Goal: Share content: Share content

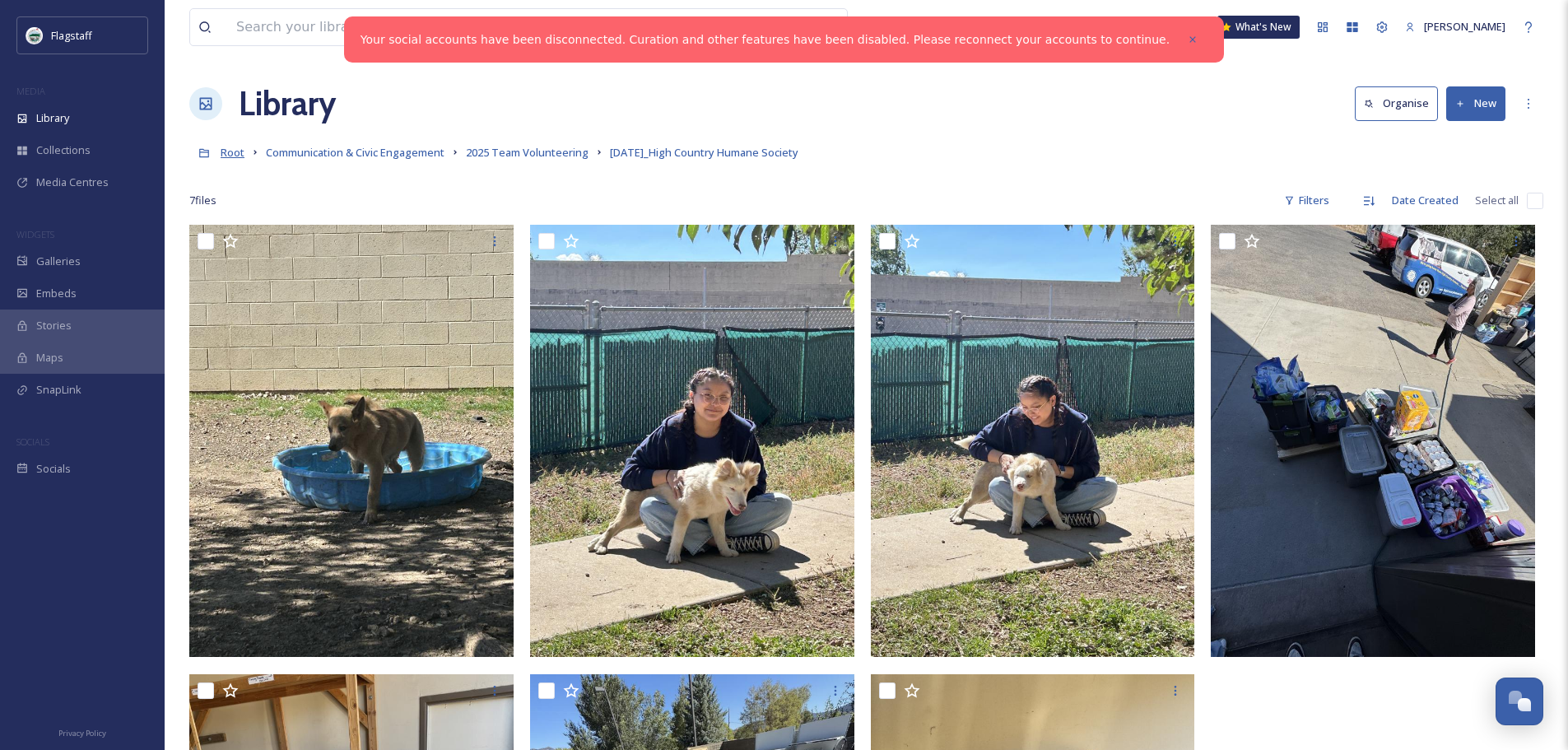
click at [232, 155] on span "Root" at bounding box center [233, 152] width 24 height 15
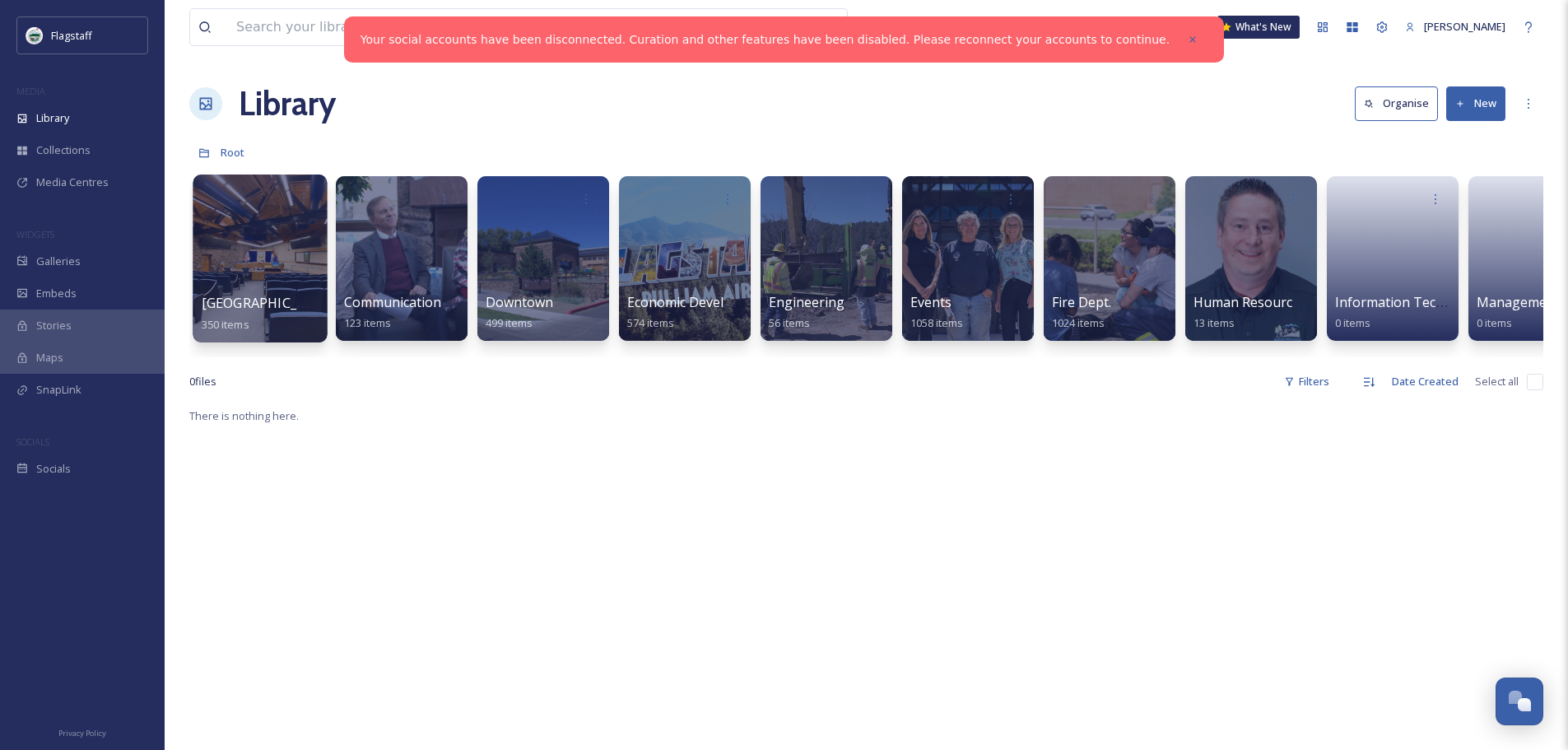
click at [299, 269] on div at bounding box center [260, 259] width 134 height 168
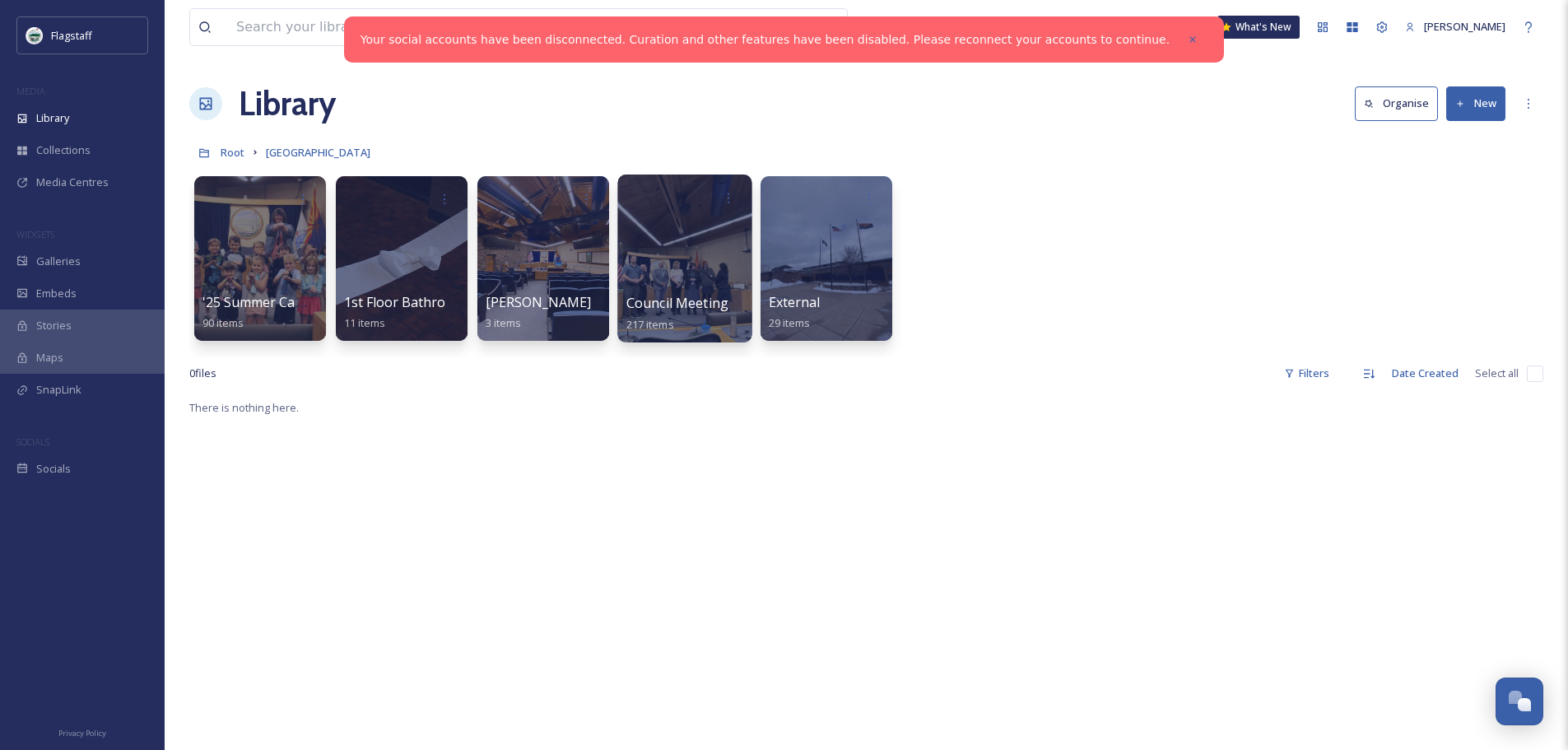
click at [651, 281] on div at bounding box center [685, 259] width 134 height 168
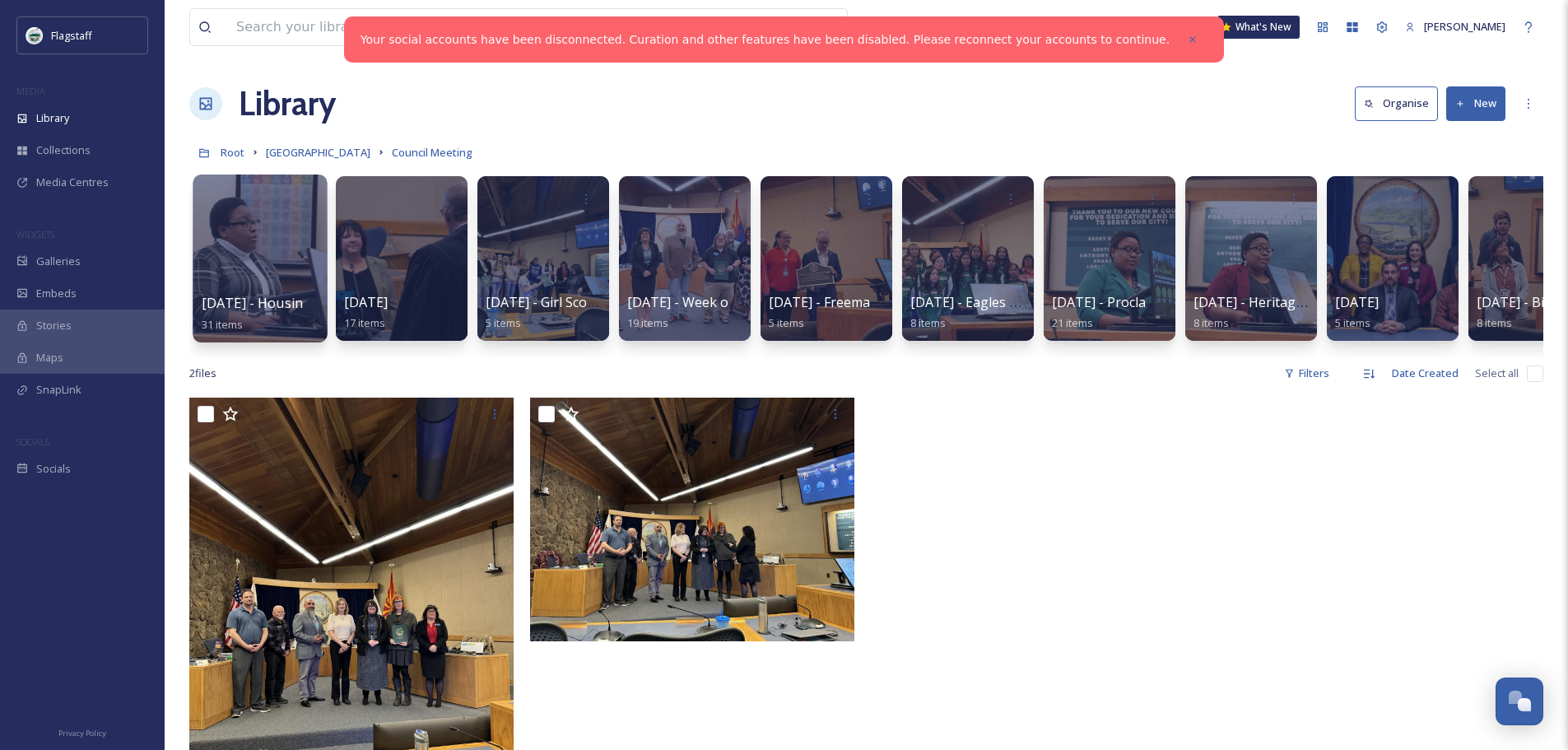
click at [293, 278] on div at bounding box center [260, 259] width 134 height 168
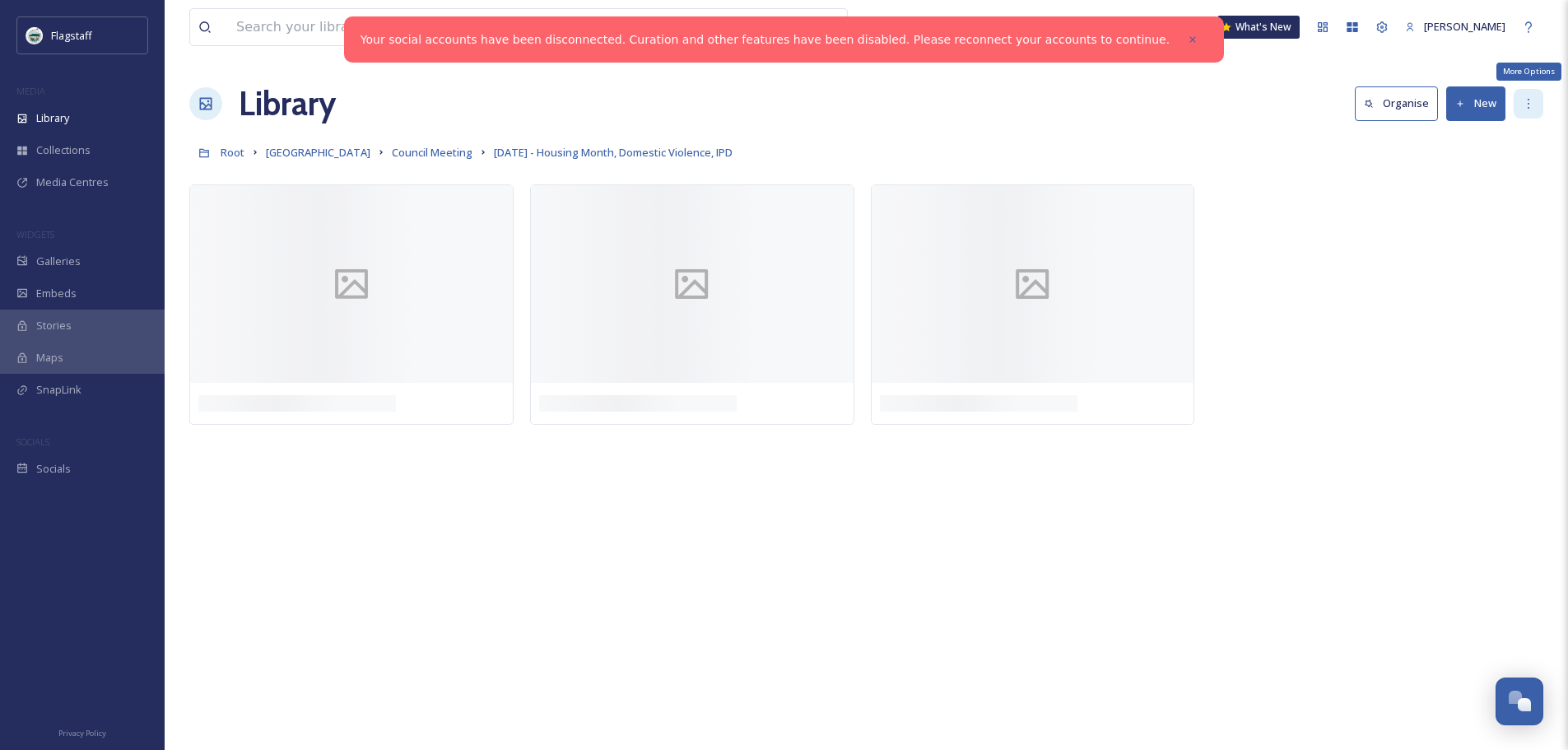
click at [1541, 101] on div "More Options" at bounding box center [1528, 103] width 29 height 29
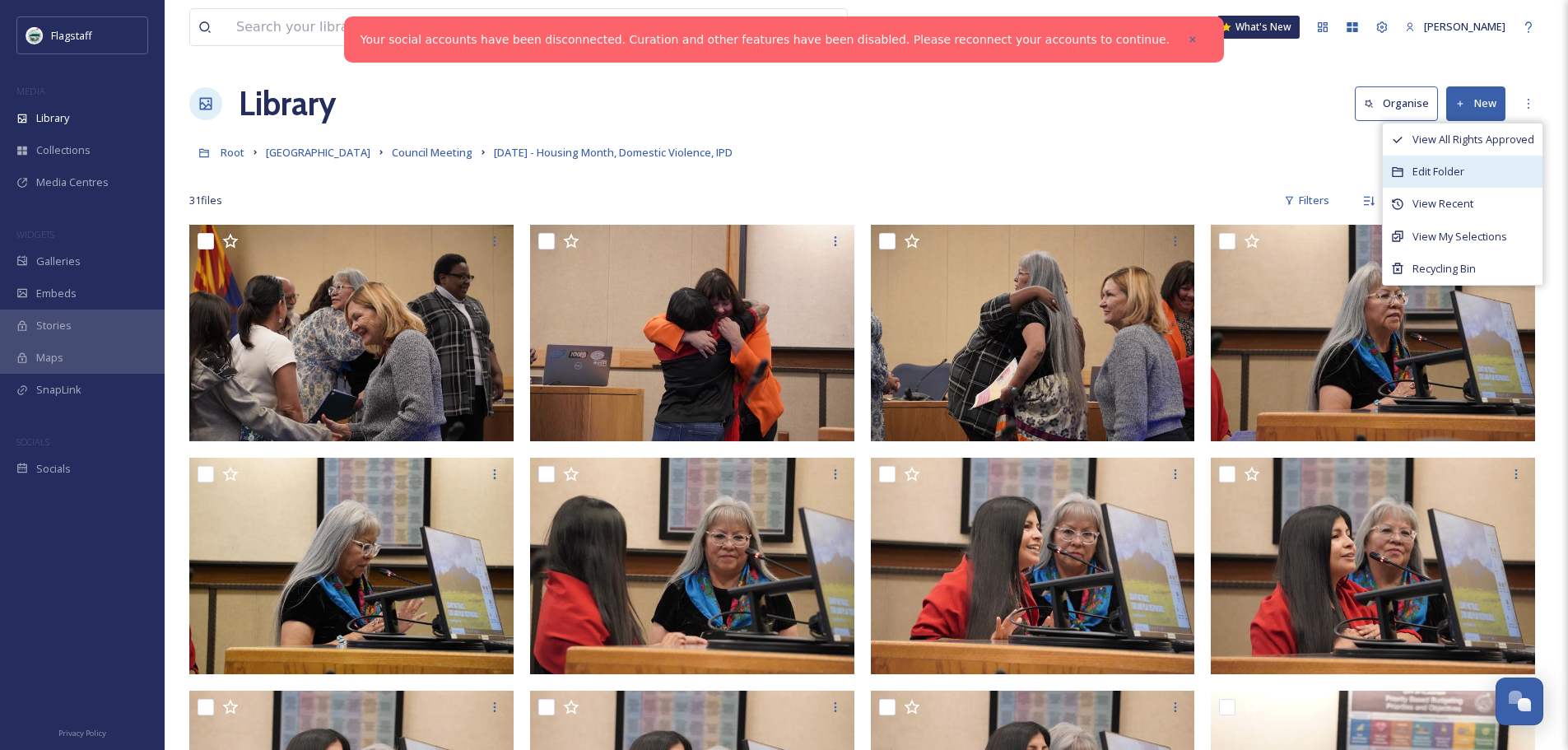
click at [1508, 167] on div "Edit Folder" at bounding box center [1462, 172] width 159 height 32
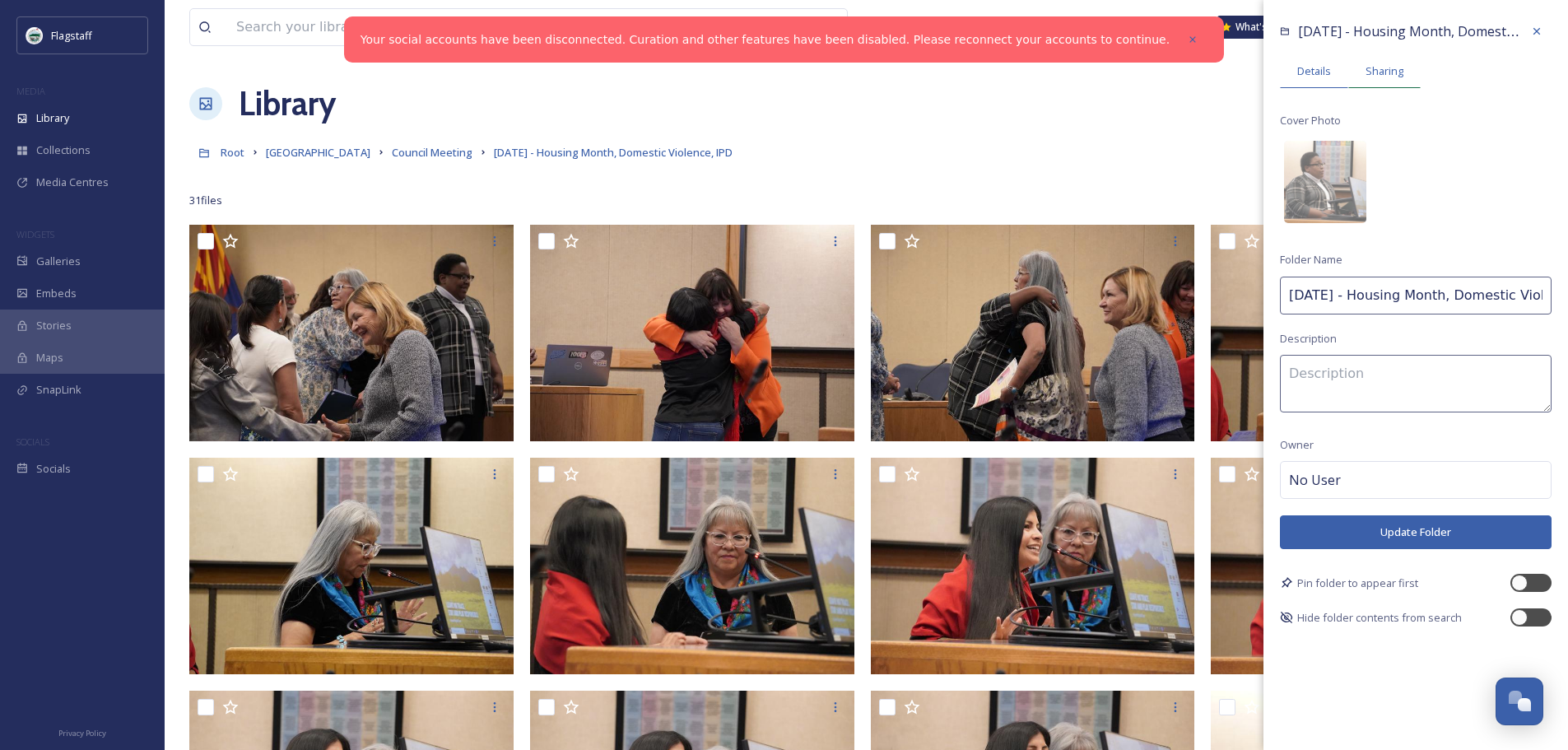
click at [1378, 78] on span "Sharing" at bounding box center [1384, 72] width 38 height 16
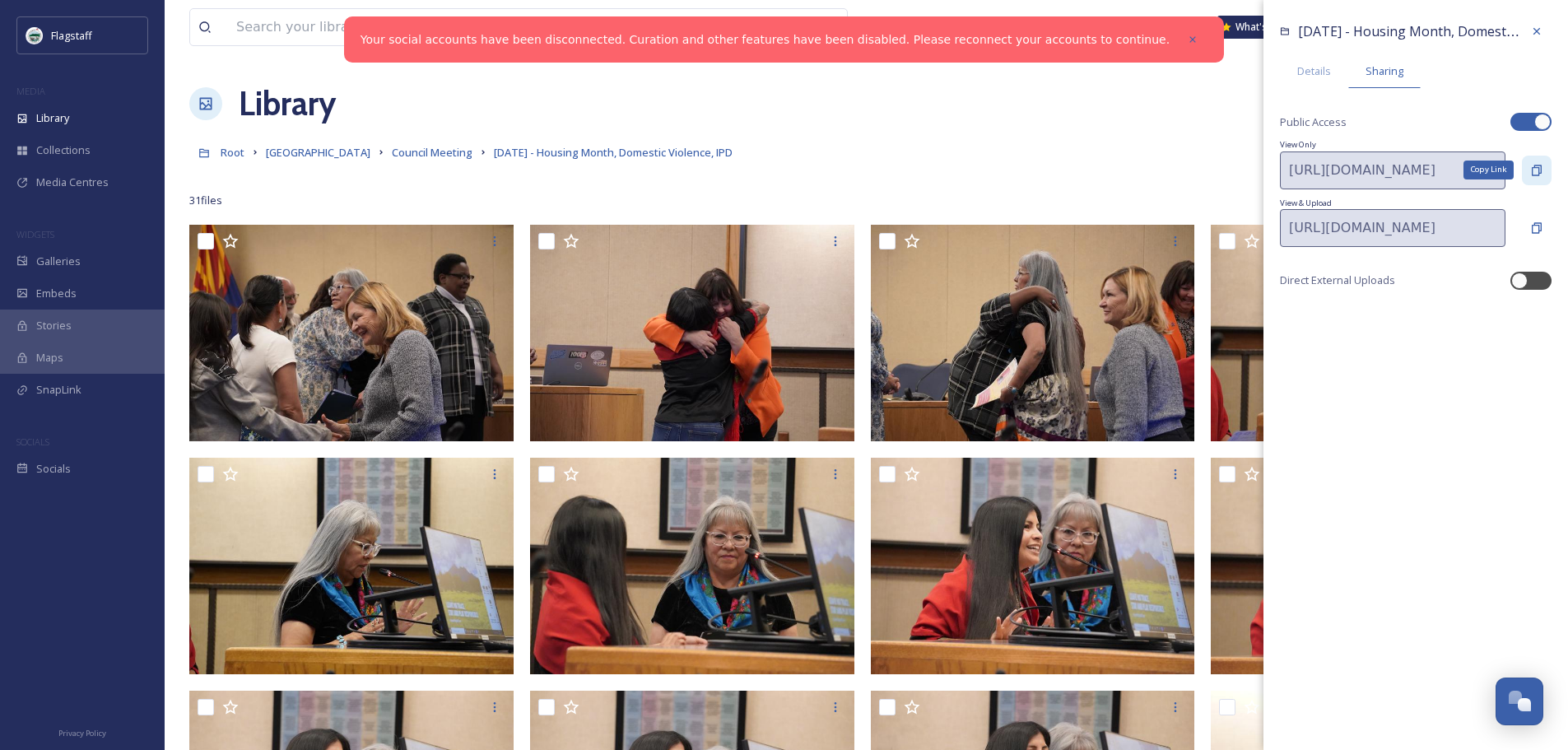
click at [1529, 172] on div "Copy Link" at bounding box center [1536, 171] width 29 height 29
click at [1542, 27] on icon at bounding box center [1536, 31] width 13 height 13
